Goal: Navigation & Orientation: Understand site structure

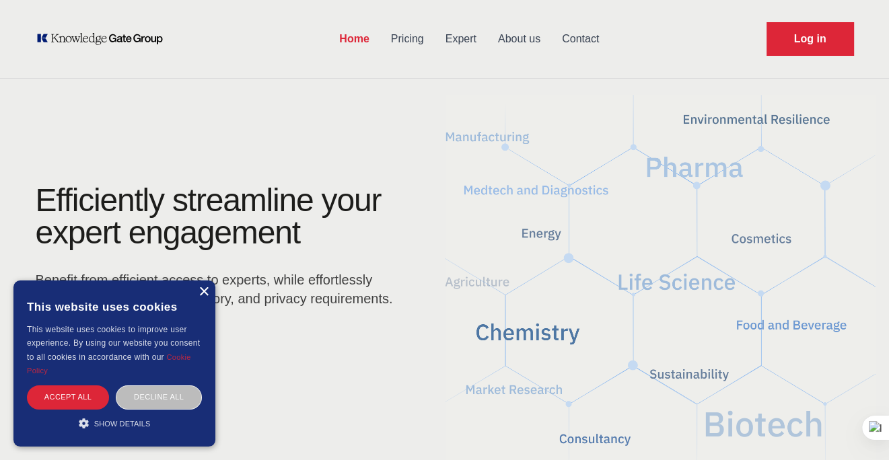
click at [204, 291] on div "×" at bounding box center [203, 292] width 10 height 10
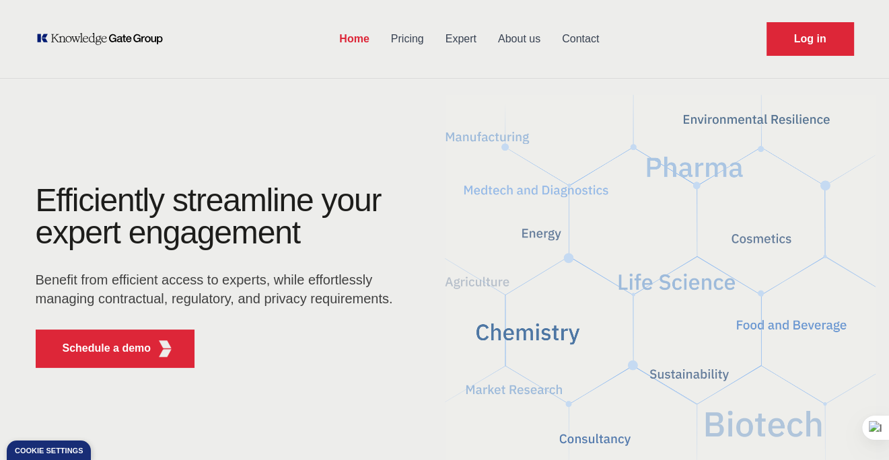
click at [406, 33] on link "Pricing" at bounding box center [407, 39] width 54 height 35
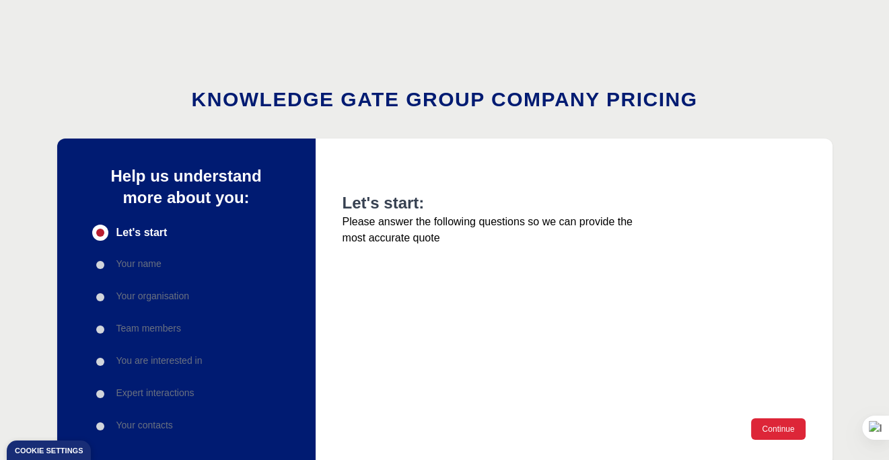
scroll to position [224, 0]
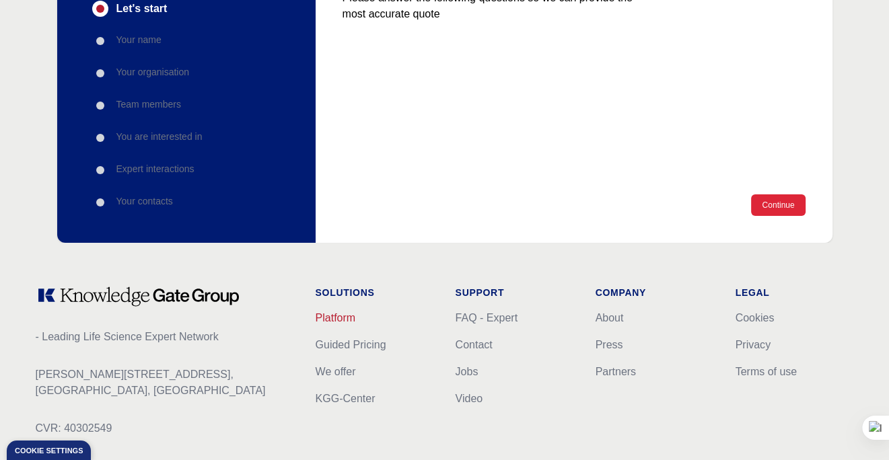
click at [344, 318] on link "Platform" at bounding box center [336, 317] width 40 height 11
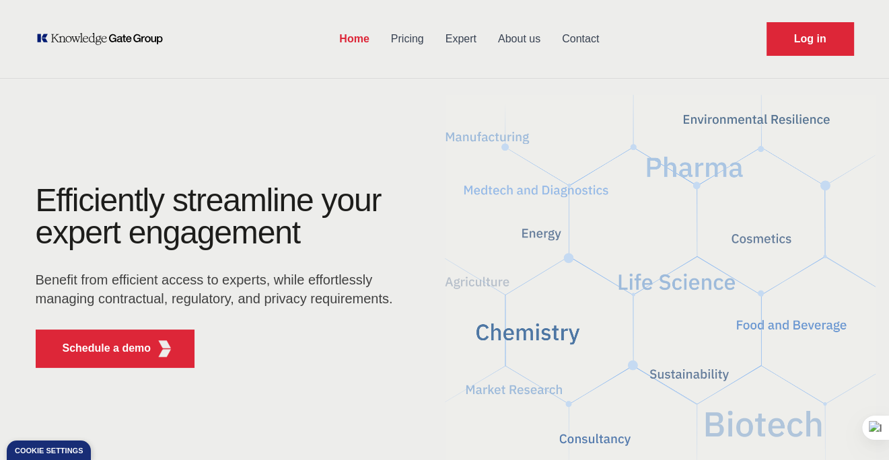
click at [519, 40] on link "About us" at bounding box center [519, 39] width 64 height 35
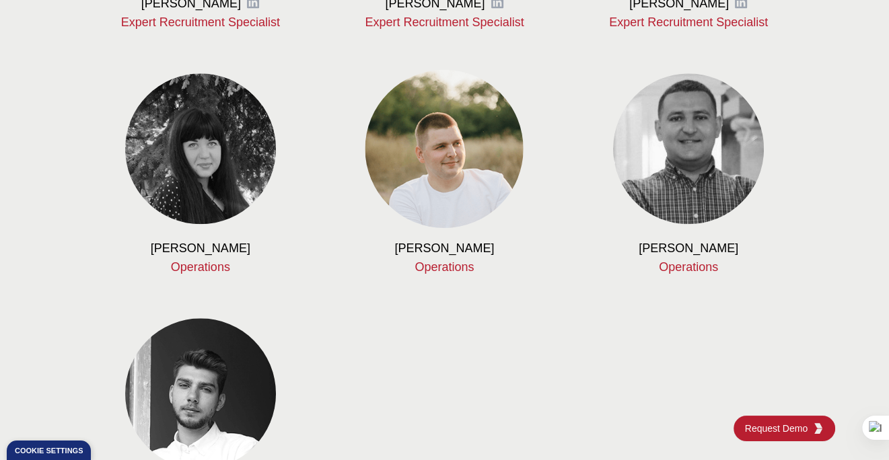
scroll to position [1570, 0]
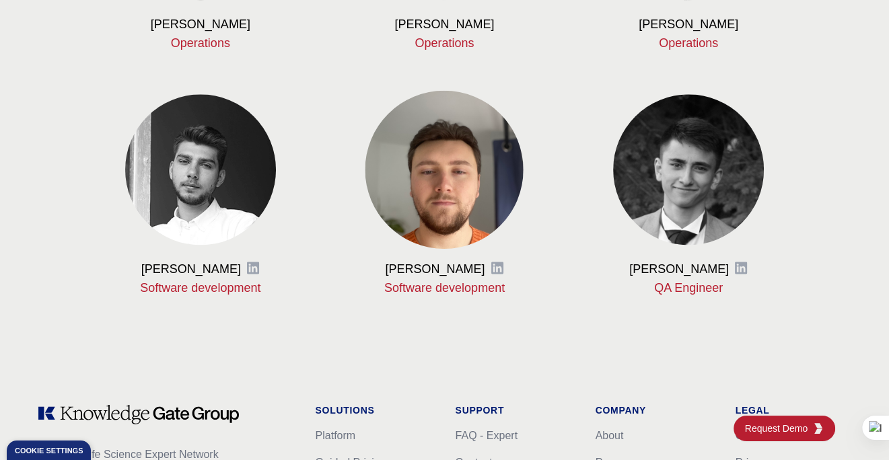
click at [503, 147] on img at bounding box center [444, 169] width 158 height 158
click at [438, 207] on img at bounding box center [444, 169] width 158 height 158
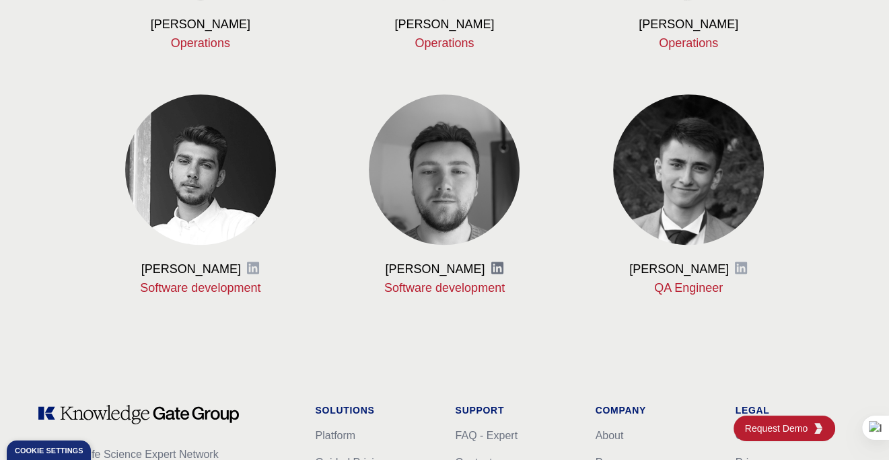
click at [495, 265] on icon at bounding box center [497, 268] width 12 height 12
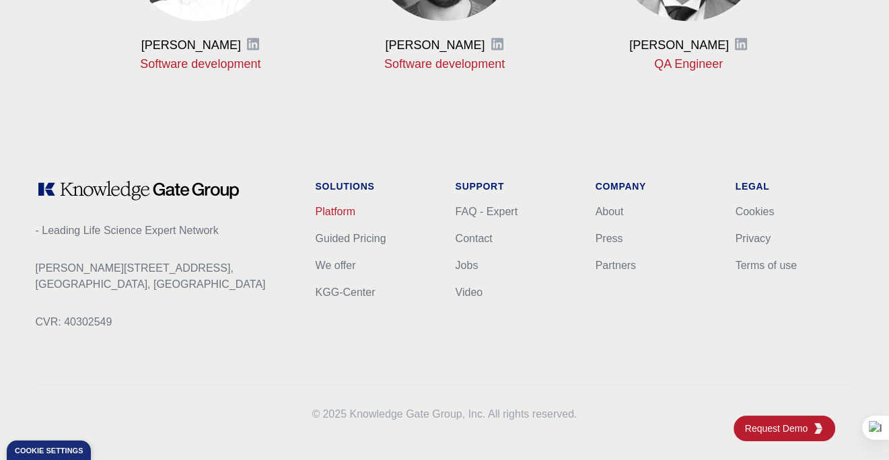
click at [339, 213] on link "Platform" at bounding box center [336, 211] width 40 height 11
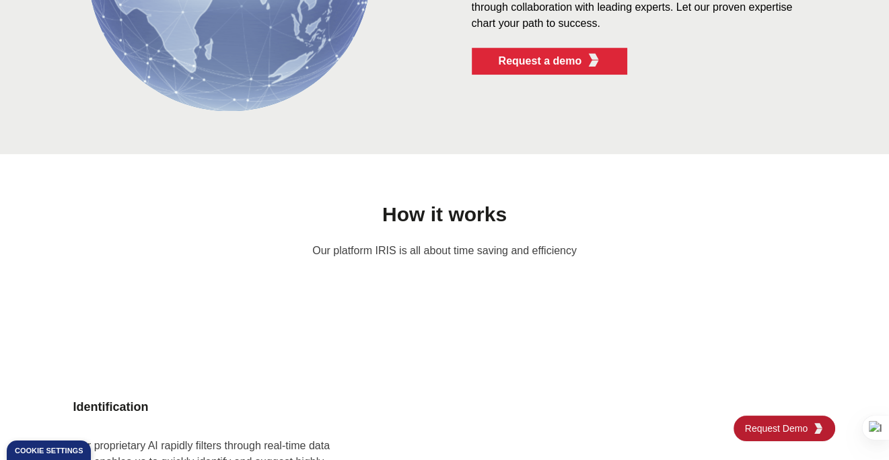
scroll to position [1122, 0]
